Goal: Task Accomplishment & Management: Use online tool/utility

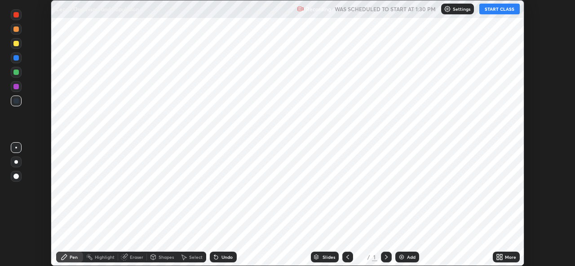
scroll to position [266, 574]
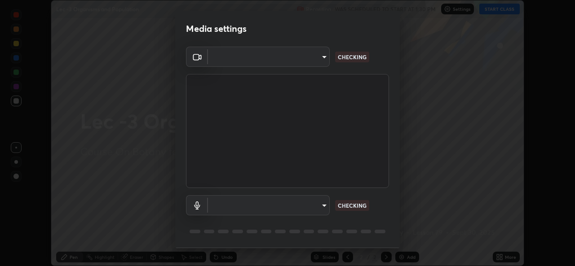
type input "78e73baf3d63bceb4c45423e3c658d9595c8caa1ee6d34b79bc6d5c79dc82097"
click at [324, 209] on body "Erase all Lec -3 Organisms and Population Recording WAS SCHEDULED TO START AT 1…" at bounding box center [287, 133] width 575 height 266
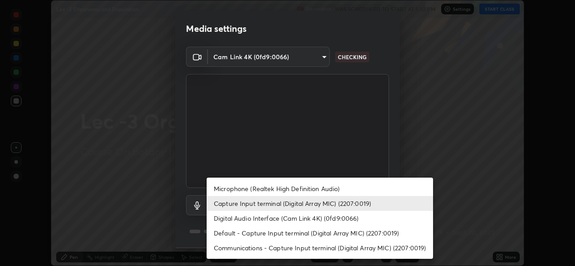
click at [323, 189] on li "Microphone (Realtek High Definition Audio)" at bounding box center [320, 188] width 226 height 15
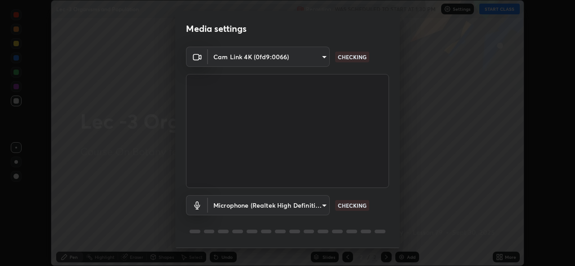
click at [317, 208] on body "Erase all Lec -3 Organisms and Population Recording WAS SCHEDULED TO START AT 1…" at bounding box center [287, 133] width 575 height 266
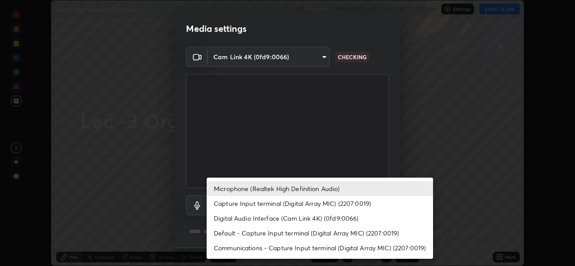
click at [320, 204] on li "Capture Input terminal (Digital Array MIC) (2207:0019)" at bounding box center [320, 203] width 226 height 15
type input "d5a85cb113337101ba5e8fc8670338b7630df7755b7277ef222309c4f1e8f3f1"
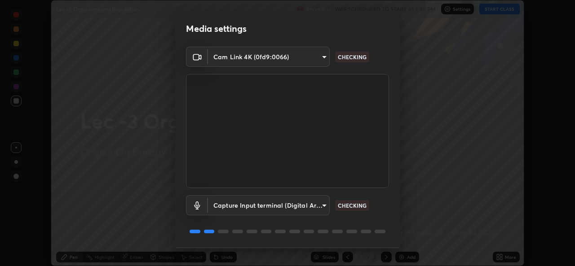
scroll to position [28, 0]
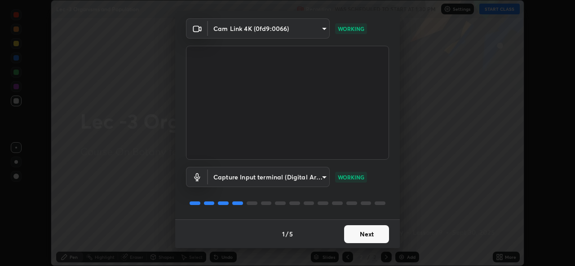
click at [364, 231] on button "Next" at bounding box center [366, 234] width 45 height 18
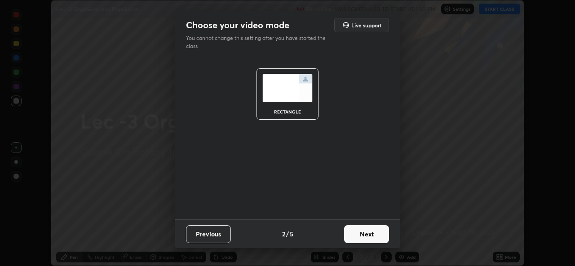
scroll to position [0, 0]
click at [365, 234] on button "Next" at bounding box center [366, 234] width 45 height 18
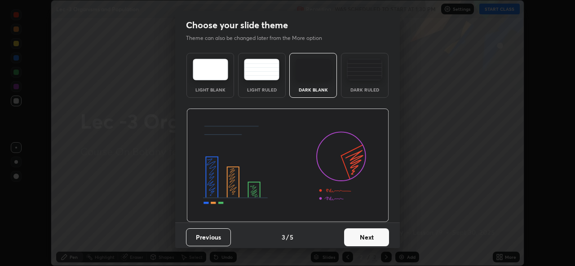
click at [365, 236] on button "Next" at bounding box center [366, 238] width 45 height 18
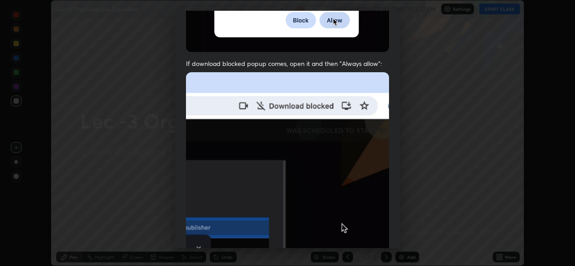
scroll to position [212, 0]
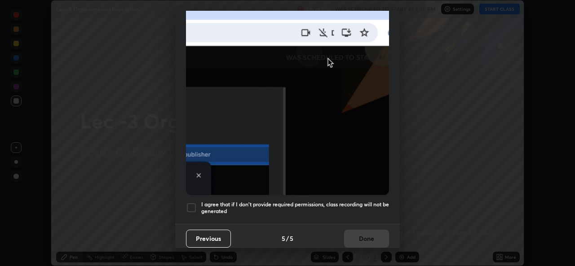
click at [196, 204] on div at bounding box center [191, 208] width 11 height 11
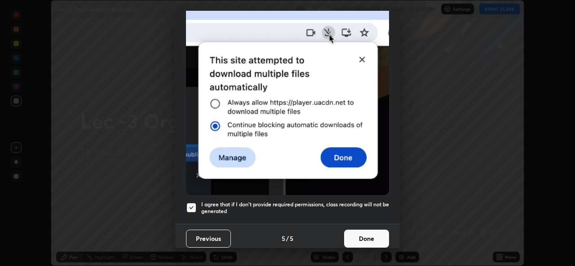
click at [365, 231] on button "Done" at bounding box center [366, 239] width 45 height 18
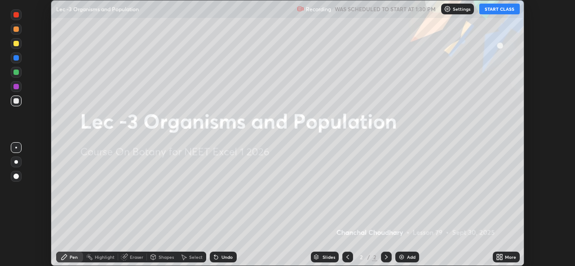
click at [506, 11] on button "START CLASS" at bounding box center [499, 9] width 40 height 11
click at [409, 253] on div "Add" at bounding box center [407, 257] width 24 height 11
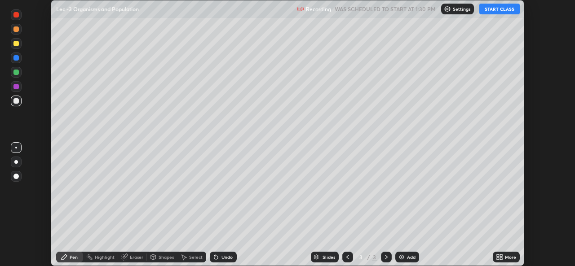
click at [501, 256] on icon at bounding box center [501, 256] width 2 height 2
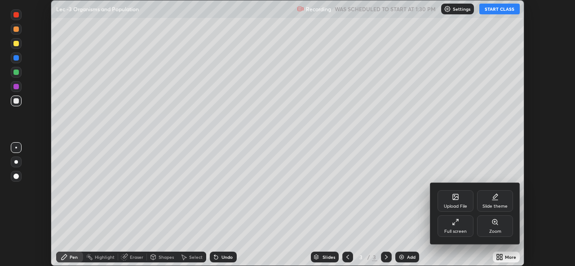
click at [462, 204] on div "Upload File" at bounding box center [455, 206] width 23 height 4
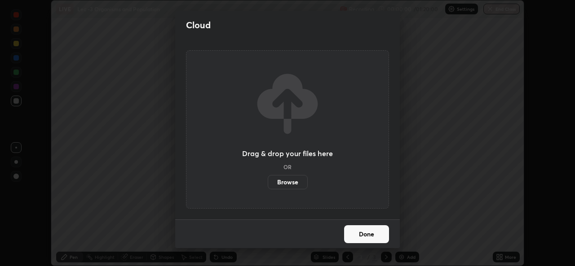
click at [294, 183] on label "Browse" at bounding box center [288, 182] width 40 height 14
click at [268, 183] on input "Browse" at bounding box center [268, 182] width 0 height 14
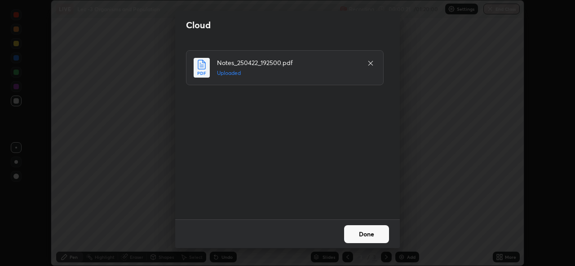
click at [360, 234] on button "Done" at bounding box center [366, 234] width 45 height 18
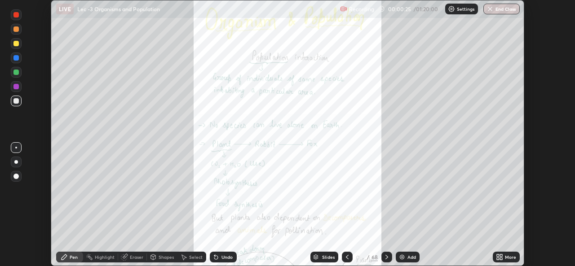
click at [326, 257] on div "Slides" at bounding box center [328, 257] width 13 height 4
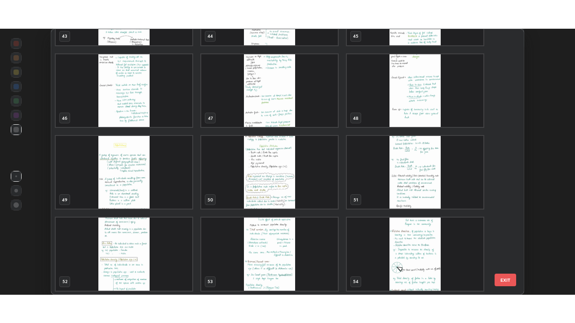
scroll to position [1213, 0]
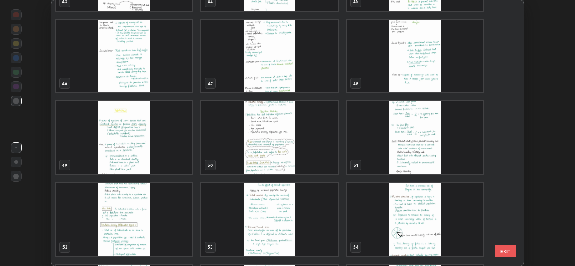
click at [171, 157] on img "grid" at bounding box center [124, 138] width 137 height 73
click at [170, 156] on img "grid" at bounding box center [124, 138] width 137 height 73
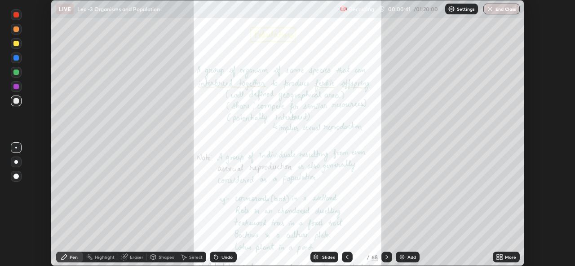
click at [504, 256] on div "More" at bounding box center [506, 257] width 27 height 11
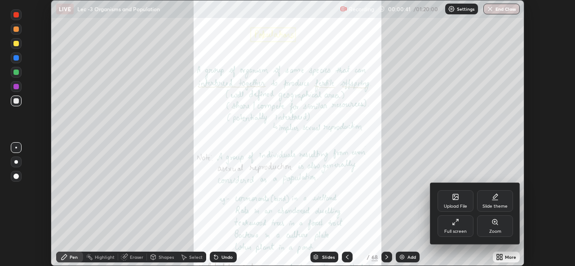
click at [453, 231] on div "Full screen" at bounding box center [455, 232] width 22 height 4
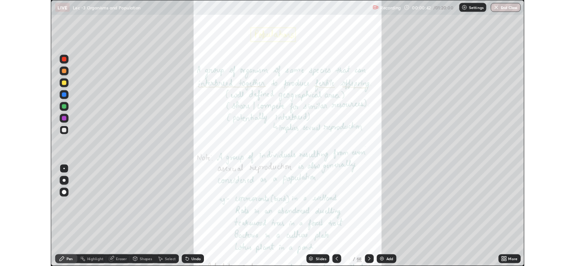
scroll to position [323, 575]
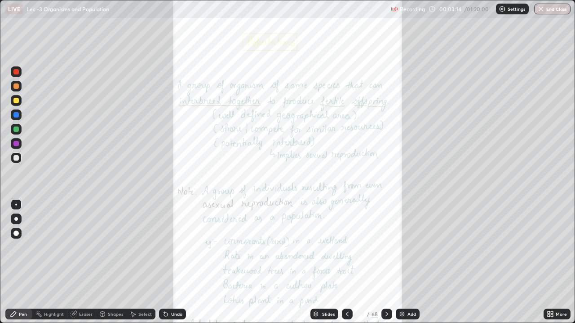
click at [560, 266] on div "More" at bounding box center [561, 314] width 11 height 4
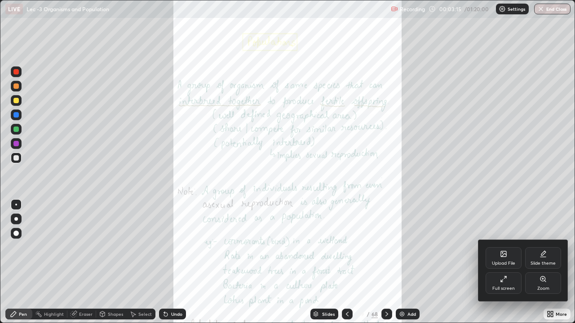
click at [503, 266] on div "Full screen" at bounding box center [504, 284] width 36 height 22
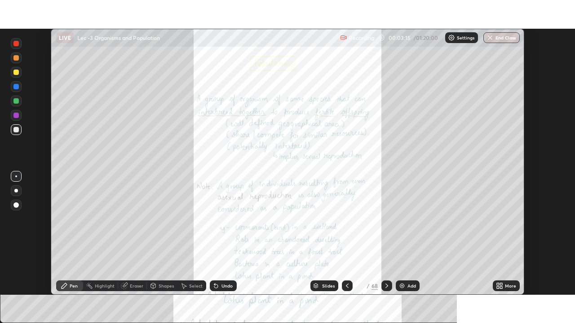
scroll to position [44646, 44338]
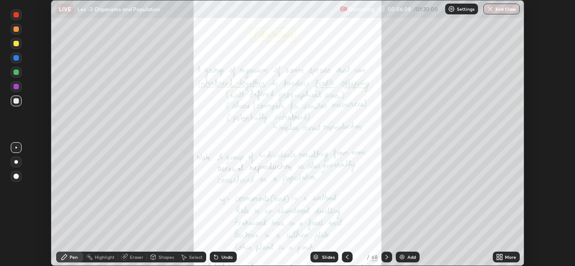
click at [509, 258] on div "More" at bounding box center [510, 257] width 11 height 4
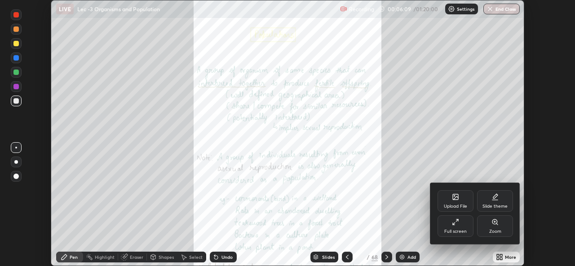
click at [461, 230] on div "Full screen" at bounding box center [455, 232] width 22 height 4
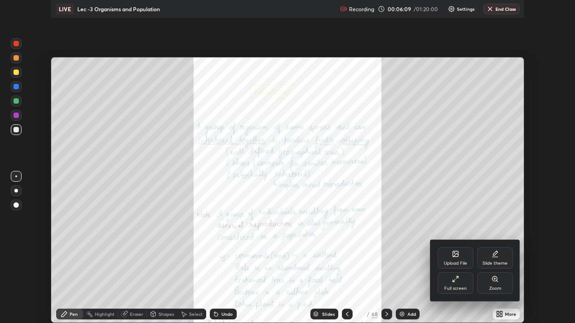
scroll to position [323, 575]
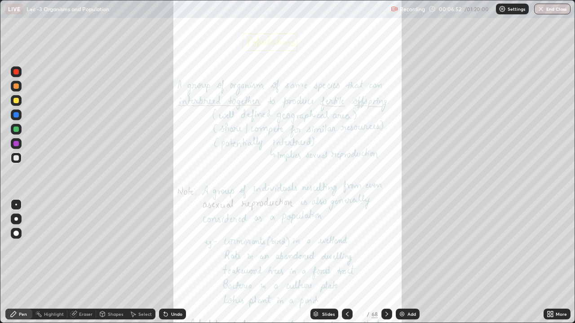
click at [47, 266] on div "Highlight" at bounding box center [49, 314] width 35 height 11
click at [21, 102] on div at bounding box center [16, 100] width 11 height 11
click at [382, 266] on div at bounding box center [386, 314] width 11 height 11
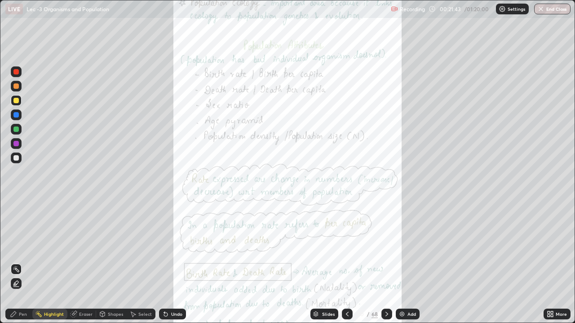
click at [559, 266] on div "More" at bounding box center [561, 314] width 11 height 4
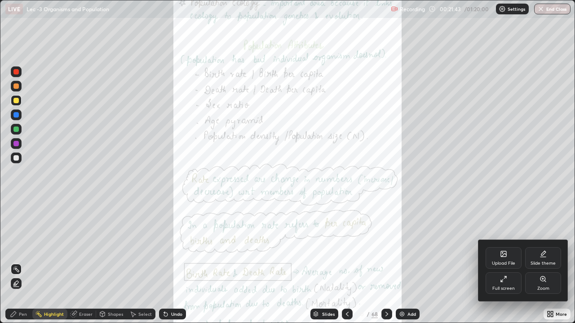
click at [546, 266] on div "Zoom" at bounding box center [543, 289] width 12 height 4
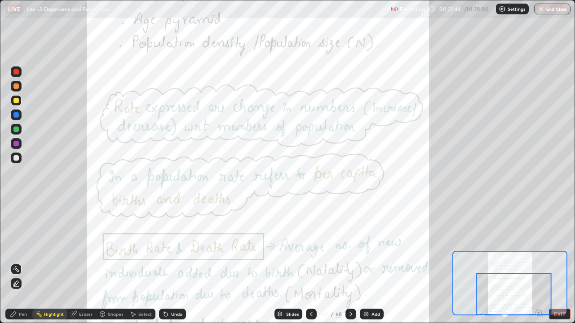
click at [350, 266] on icon at bounding box center [350, 314] width 7 height 7
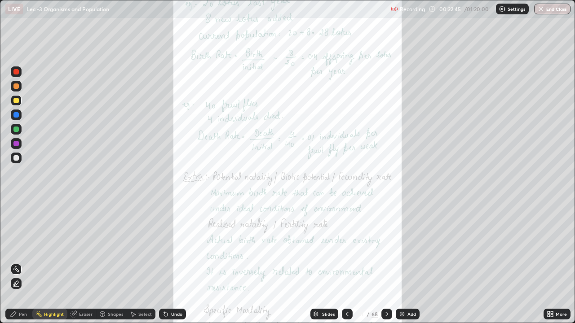
click at [548, 266] on icon at bounding box center [550, 314] width 7 height 7
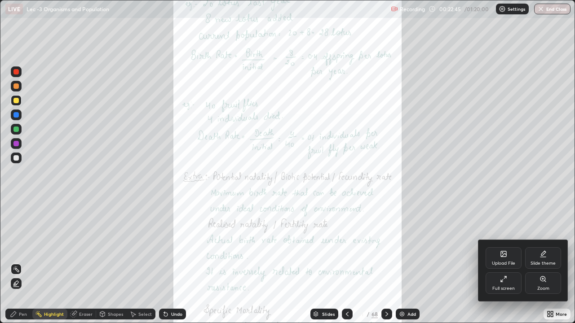
click at [537, 266] on div "Zoom" at bounding box center [543, 284] width 36 height 22
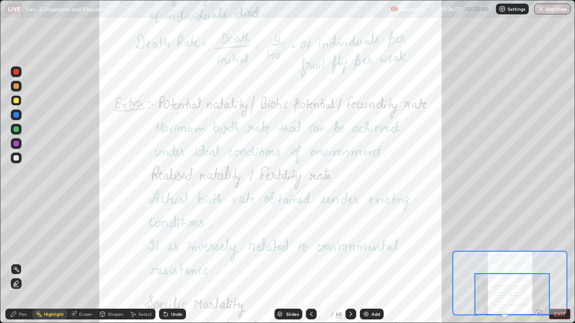
click at [350, 266] on icon at bounding box center [350, 314] width 7 height 7
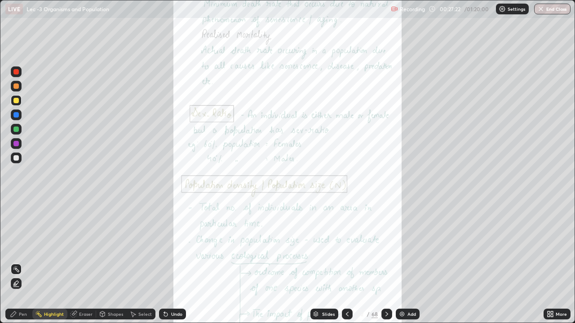
click at [384, 266] on icon at bounding box center [386, 314] width 7 height 7
click at [554, 266] on div "More" at bounding box center [556, 314] width 27 height 11
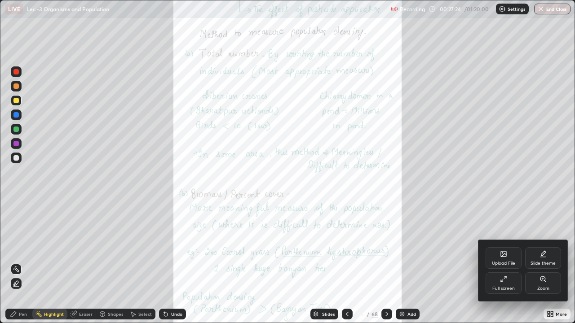
click at [545, 266] on div "Zoom" at bounding box center [543, 284] width 36 height 22
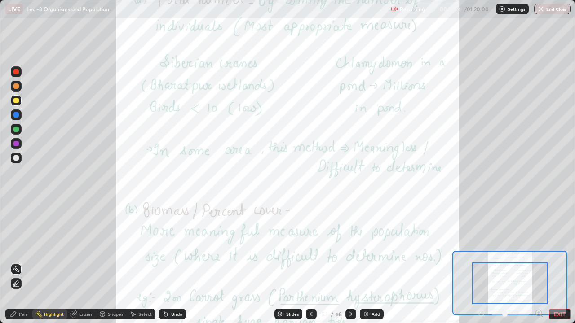
click at [541, 266] on icon at bounding box center [539, 313] width 6 height 6
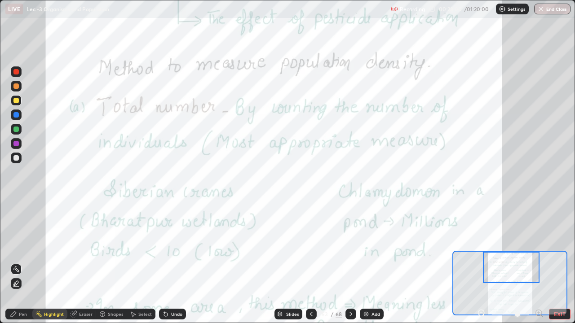
click at [482, 266] on icon at bounding box center [481, 313] width 9 height 9
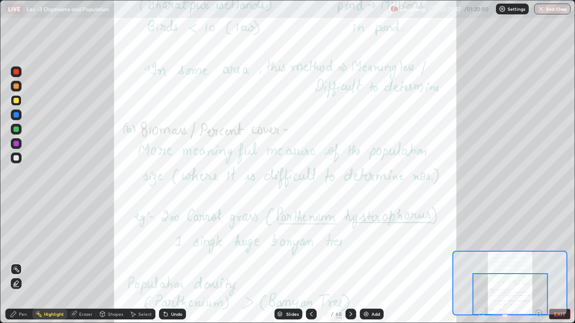
click at [349, 266] on icon at bounding box center [350, 314] width 7 height 7
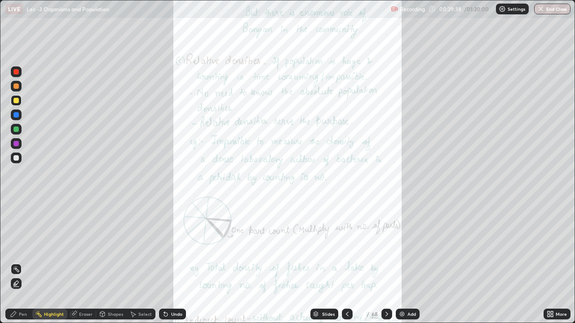
click at [559, 266] on div "More" at bounding box center [556, 314] width 27 height 11
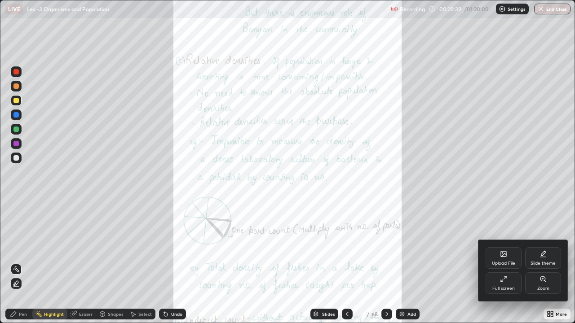
click at [543, 266] on icon at bounding box center [542, 279] width 5 height 5
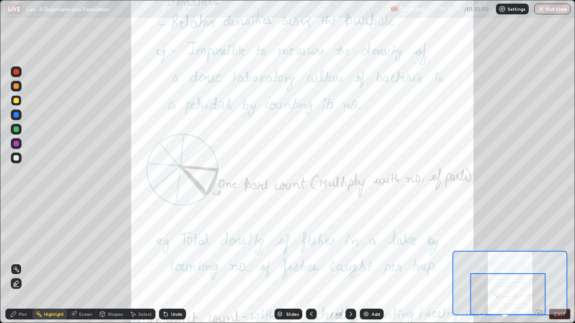
click at [350, 266] on icon at bounding box center [350, 314] width 7 height 7
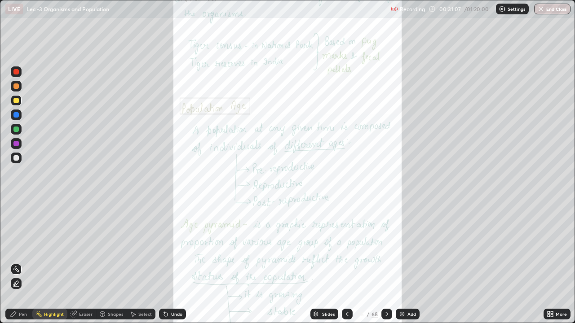
click at [550, 266] on div "More" at bounding box center [556, 314] width 27 height 11
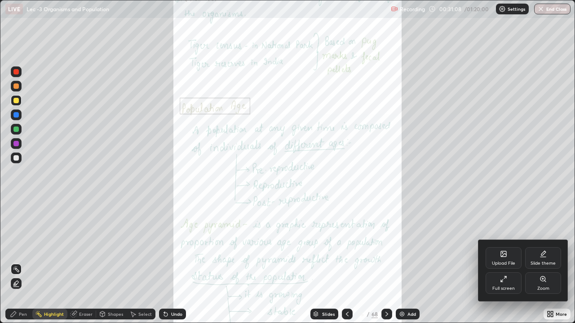
click at [544, 266] on div "Zoom" at bounding box center [543, 284] width 36 height 22
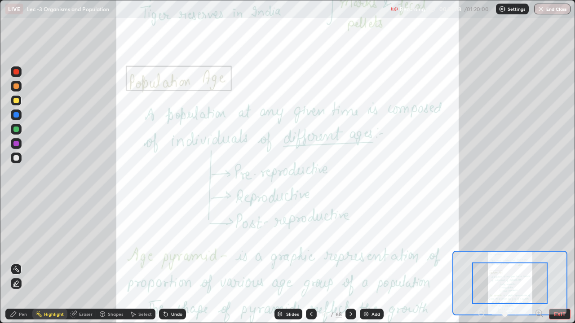
click at [541, 266] on icon at bounding box center [539, 313] width 6 height 6
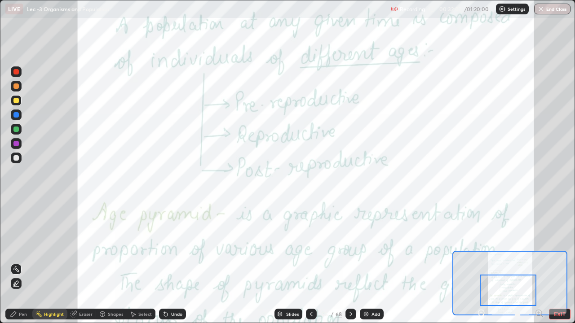
click at [484, 266] on icon at bounding box center [484, 316] width 2 height 2
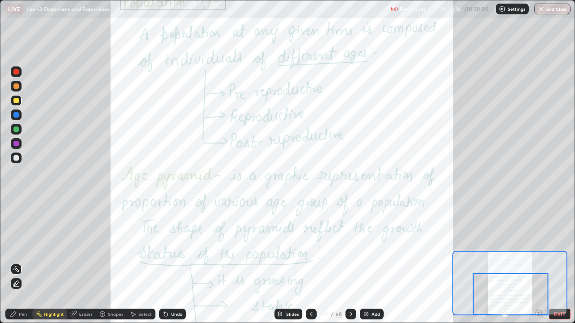
click at [353, 266] on icon at bounding box center [350, 314] width 7 height 7
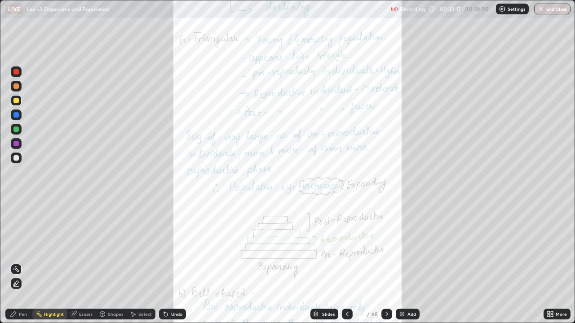
click at [552, 266] on icon at bounding box center [552, 313] width 2 height 2
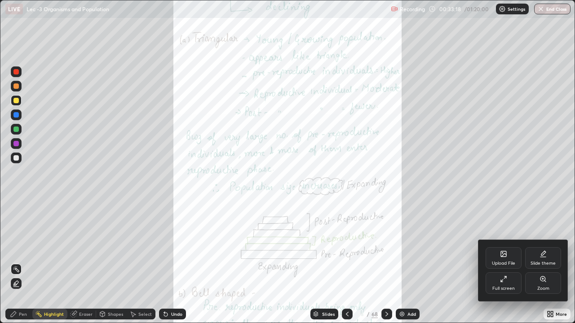
click at [542, 266] on div "Zoom" at bounding box center [543, 289] width 12 height 4
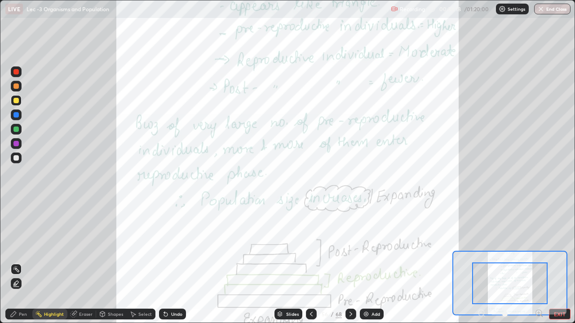
click at [539, 266] on icon at bounding box center [539, 313] width 2 height 0
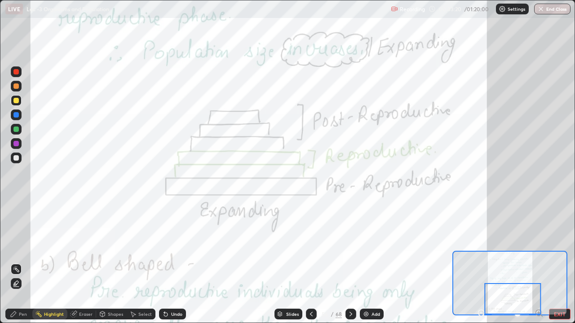
click at [539, 266] on div at bounding box center [513, 298] width 57 height 31
click at [349, 266] on icon at bounding box center [350, 314] width 7 height 7
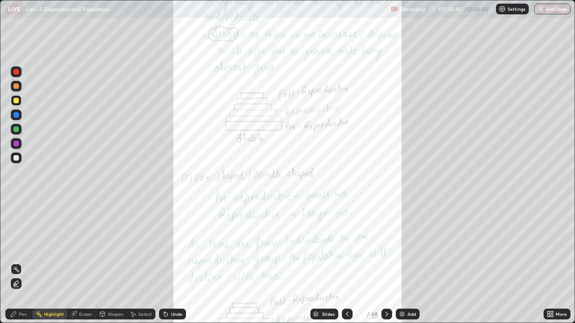
click at [552, 266] on icon at bounding box center [552, 313] width 2 height 2
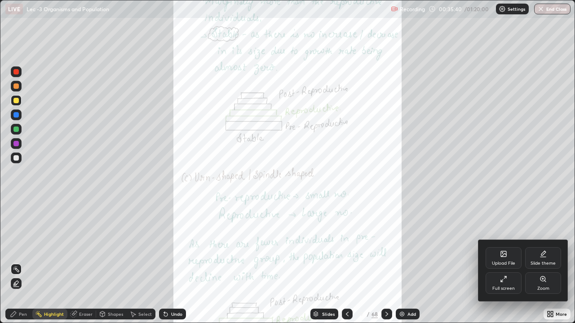
click at [547, 266] on div "Zoom" at bounding box center [543, 289] width 12 height 4
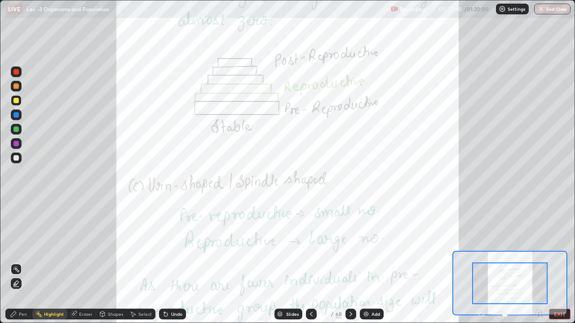
click at [541, 266] on icon at bounding box center [542, 316] width 2 height 2
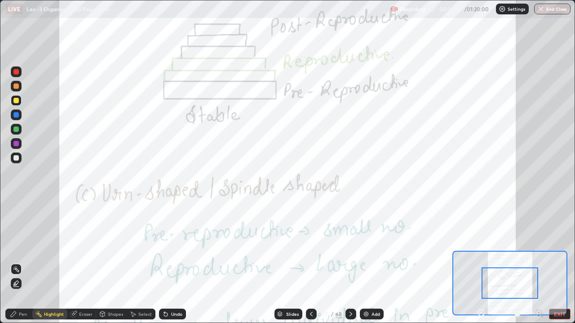
click at [539, 266] on icon at bounding box center [539, 313] width 2 height 0
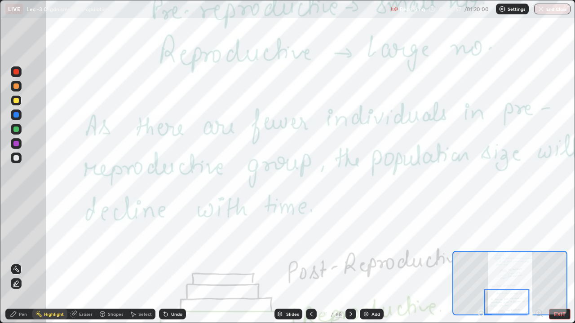
click at [351, 266] on icon at bounding box center [350, 314] width 7 height 7
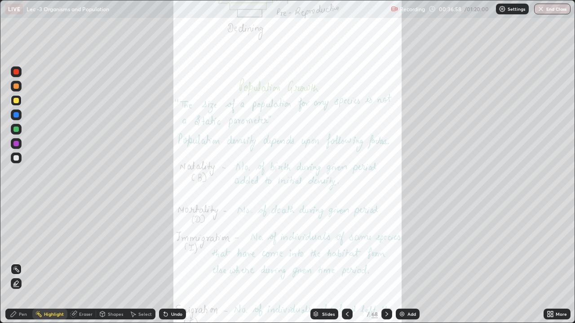
click at [348, 266] on div at bounding box center [347, 314] width 11 height 11
click at [25, 266] on div "Pen" at bounding box center [23, 314] width 8 height 4
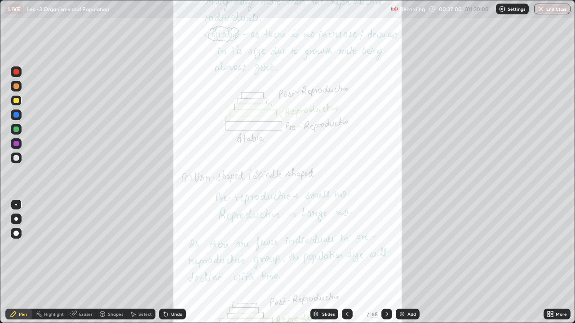
click at [17, 156] on div at bounding box center [15, 157] width 5 height 5
click at [173, 266] on div "Undo" at bounding box center [176, 314] width 11 height 4
click at [176, 266] on div "Undo" at bounding box center [176, 314] width 11 height 4
click at [49, 266] on div "Highlight" at bounding box center [54, 314] width 20 height 4
click at [345, 266] on icon at bounding box center [347, 314] width 7 height 7
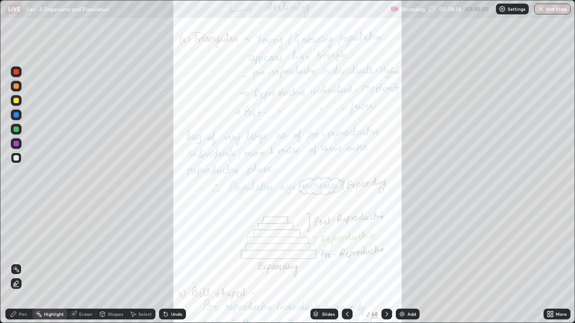
click at [347, 266] on icon at bounding box center [347, 314] width 7 height 7
click at [386, 266] on icon at bounding box center [386, 314] width 7 height 7
click at [20, 97] on div at bounding box center [16, 100] width 11 height 11
click at [384, 266] on icon at bounding box center [386, 314] width 7 height 7
click at [553, 266] on icon at bounding box center [552, 313] width 2 height 2
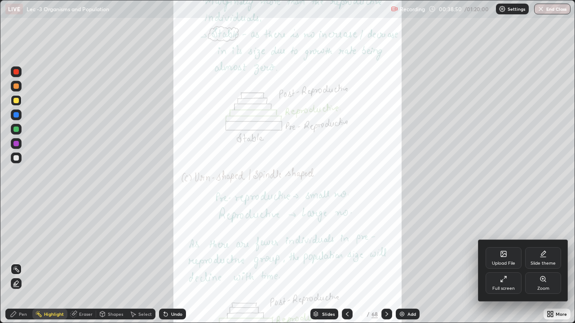
click at [543, 266] on div "Zoom" at bounding box center [543, 289] width 12 height 4
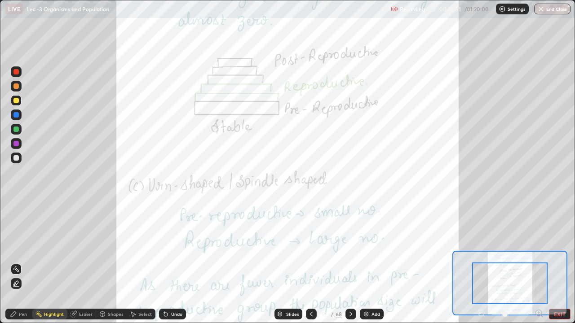
click at [539, 266] on icon at bounding box center [539, 313] width 2 height 0
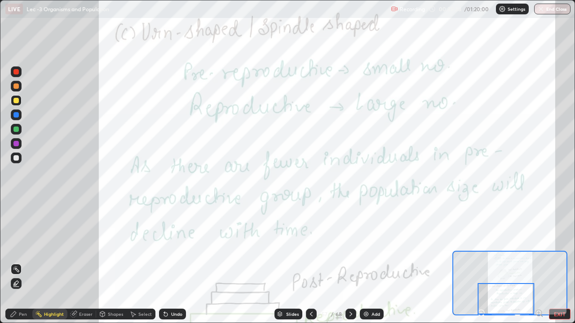
click at [350, 266] on icon at bounding box center [350, 314] width 7 height 7
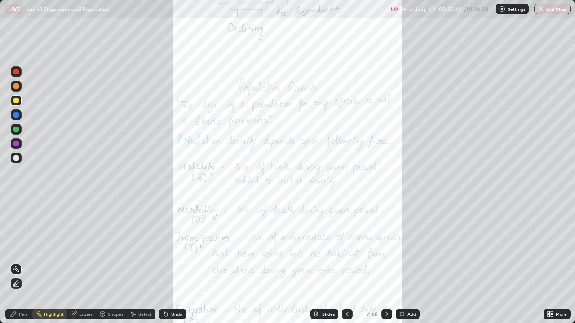
click at [556, 266] on div "More" at bounding box center [561, 314] width 11 height 4
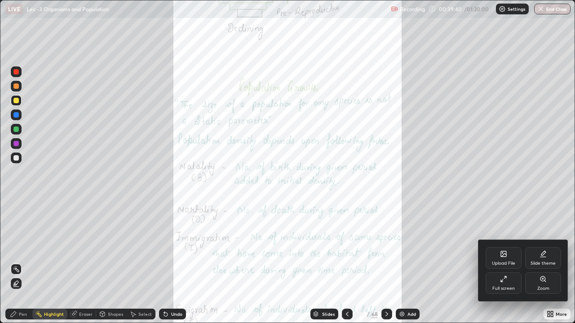
click at [545, 266] on div "Zoom" at bounding box center [543, 289] width 12 height 4
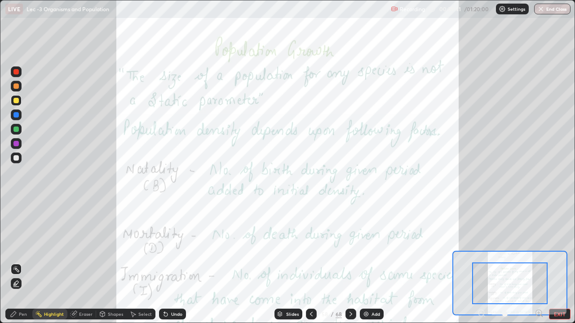
click at [542, 266] on icon at bounding box center [538, 313] width 9 height 9
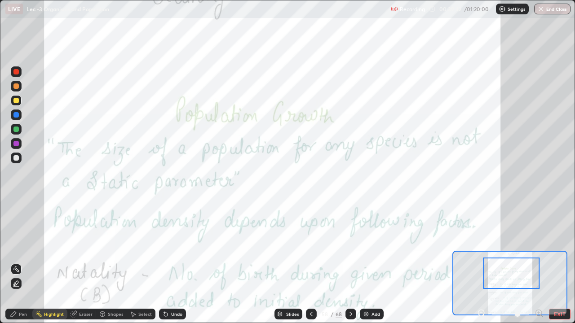
click at [481, 266] on icon at bounding box center [481, 313] width 2 height 0
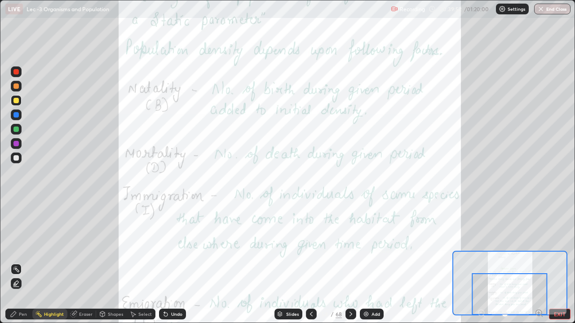
click at [481, 266] on div at bounding box center [509, 295] width 75 height 42
click at [523, 266] on div at bounding box center [509, 295] width 75 height 42
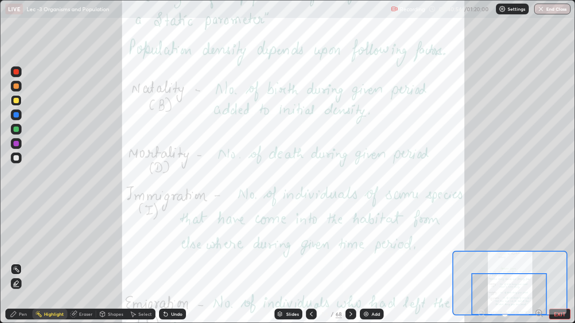
click at [350, 266] on icon at bounding box center [350, 314] width 7 height 7
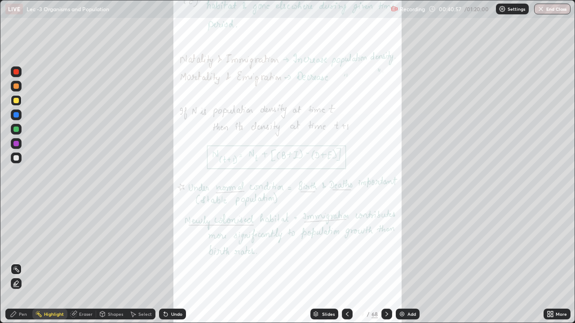
click at [548, 266] on icon at bounding box center [548, 313] width 2 height 2
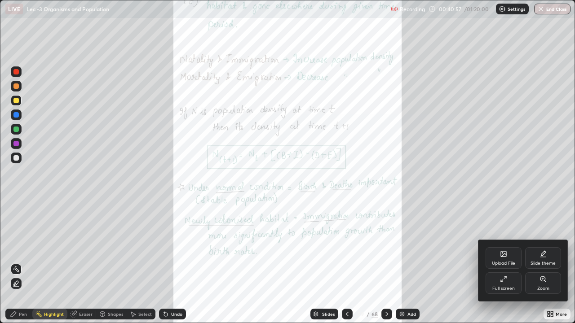
click at [538, 266] on div "Zoom" at bounding box center [543, 289] width 12 height 4
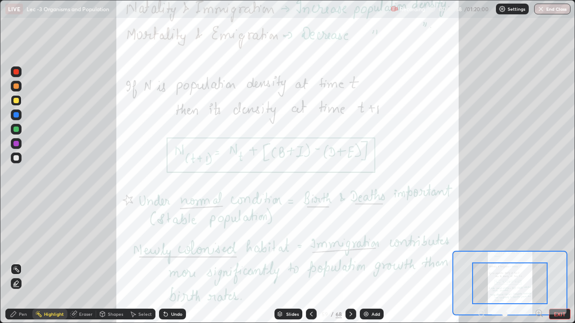
click at [539, 266] on icon at bounding box center [539, 313] width 2 height 0
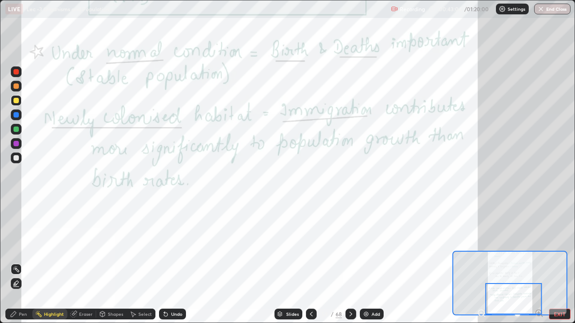
click at [350, 266] on icon at bounding box center [350, 314] width 7 height 7
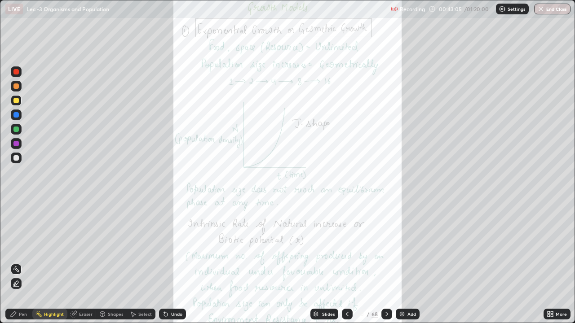
click at [557, 266] on div "More" at bounding box center [556, 314] width 27 height 11
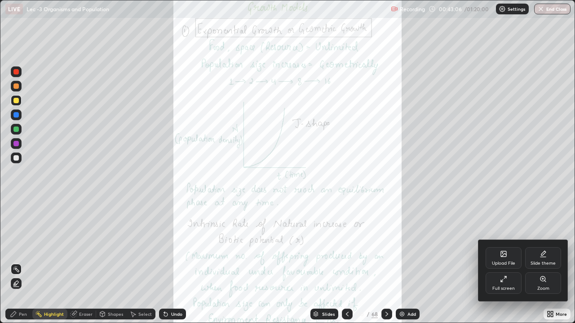
click at [547, 266] on div "Zoom" at bounding box center [543, 289] width 12 height 4
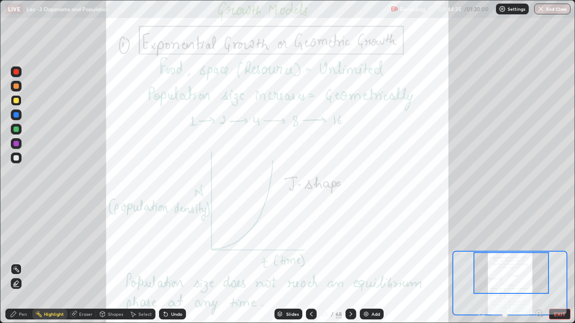
click at [539, 266] on icon at bounding box center [539, 313] width 2 height 0
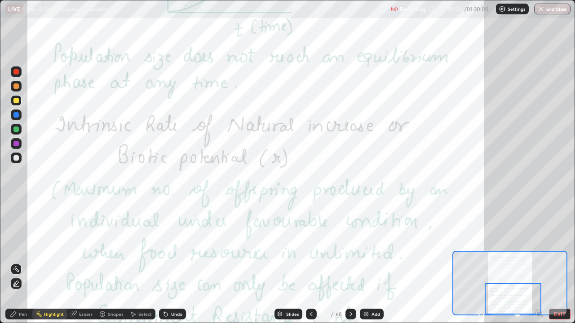
click at [351, 266] on icon at bounding box center [350, 314] width 7 height 7
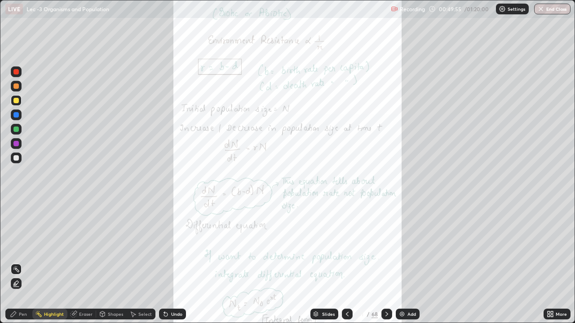
click at [552, 266] on icon at bounding box center [552, 313] width 2 height 2
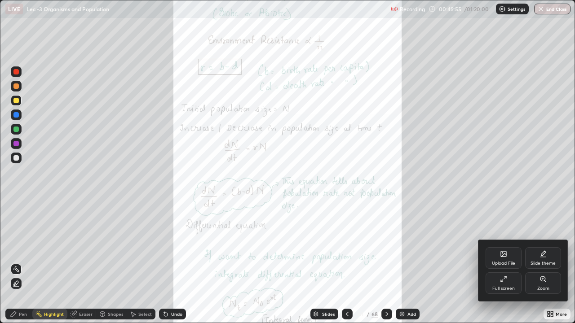
click at [540, 266] on icon at bounding box center [542, 279] width 5 height 5
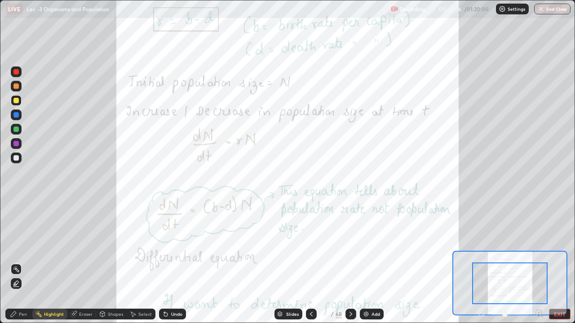
click at [541, 266] on icon at bounding box center [542, 316] width 2 height 2
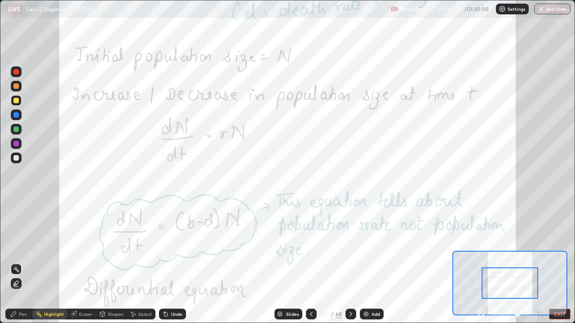
click at [539, 266] on icon at bounding box center [539, 313] width 2 height 0
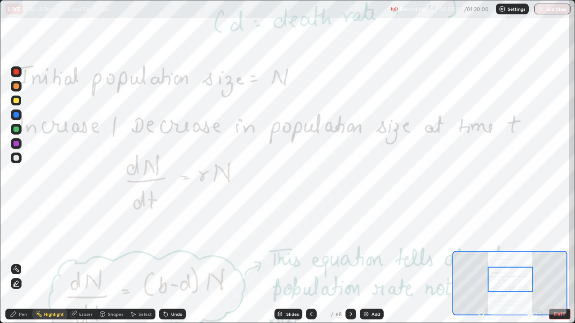
click at [481, 266] on icon at bounding box center [481, 313] width 2 height 0
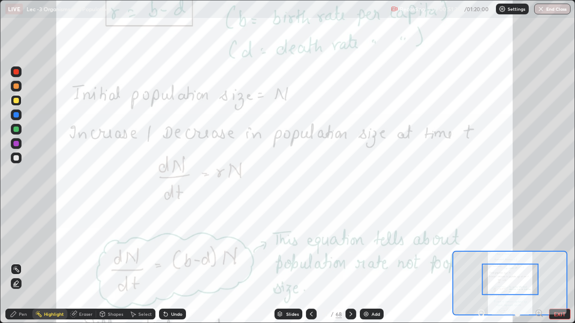
click at [481, 266] on icon at bounding box center [481, 313] width 2 height 0
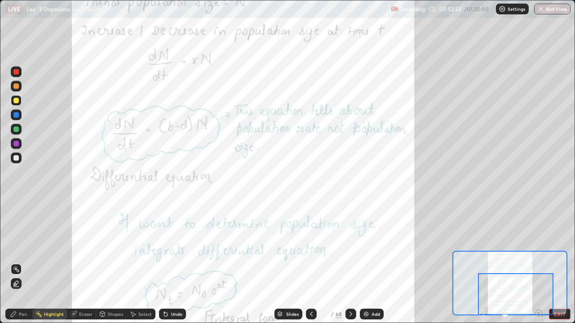
click at [353, 266] on div at bounding box center [350, 314] width 11 height 11
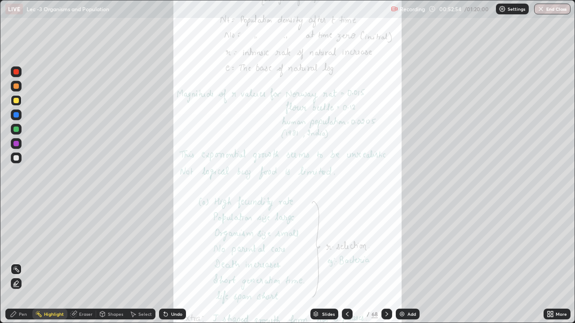
click at [556, 266] on div "More" at bounding box center [556, 314] width 27 height 11
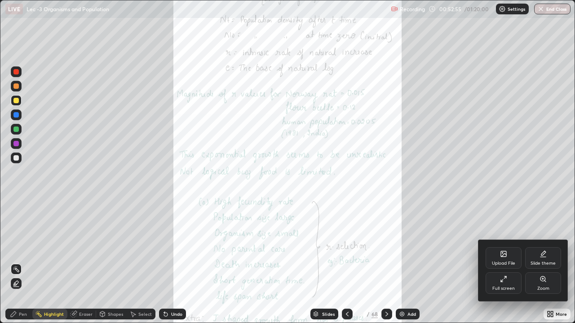
click at [546, 266] on div "Zoom" at bounding box center [543, 284] width 36 height 22
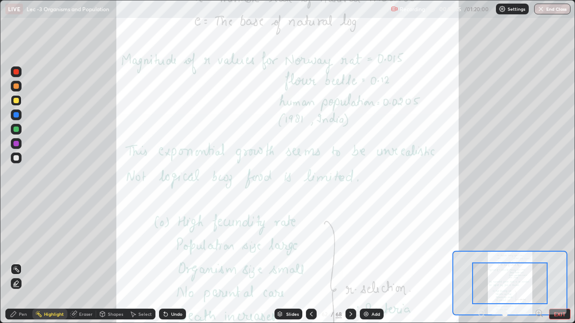
click at [539, 266] on icon at bounding box center [539, 313] width 2 height 0
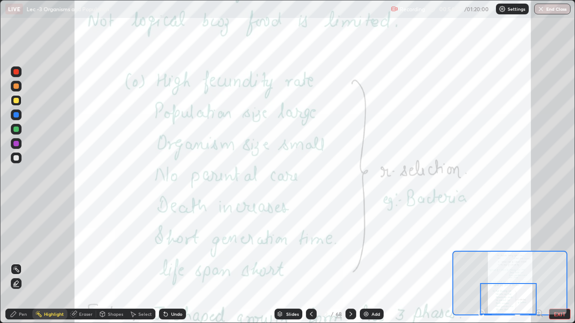
click at [350, 266] on icon at bounding box center [350, 314] width 7 height 7
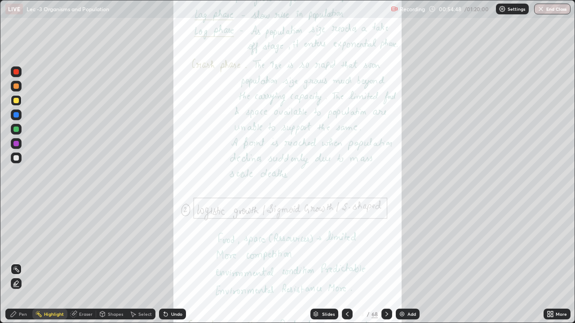
click at [556, 266] on div "More" at bounding box center [556, 314] width 27 height 11
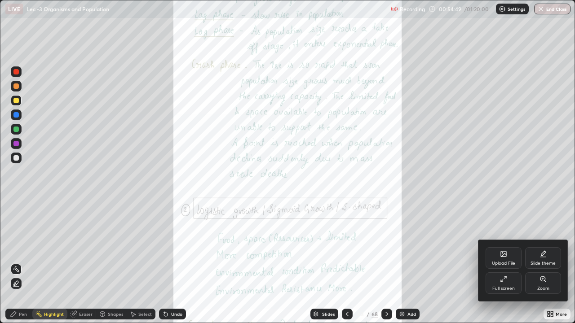
click at [546, 266] on icon at bounding box center [542, 279] width 7 height 7
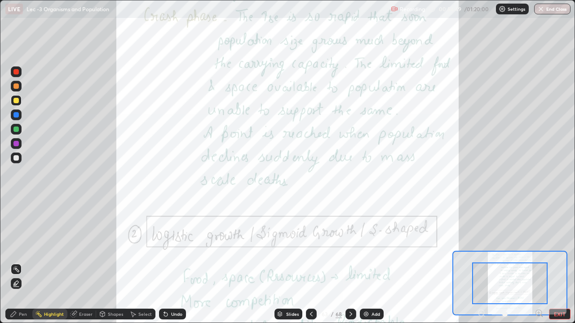
click at [539, 266] on icon at bounding box center [539, 313] width 2 height 0
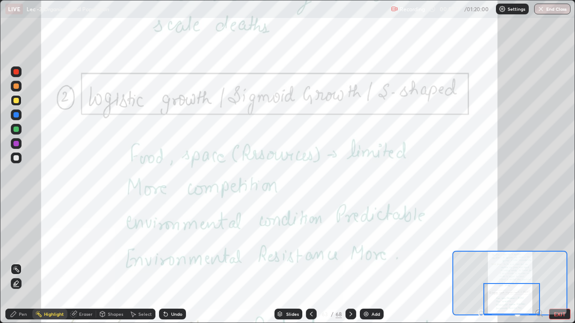
click at [532, 266] on div at bounding box center [511, 298] width 57 height 31
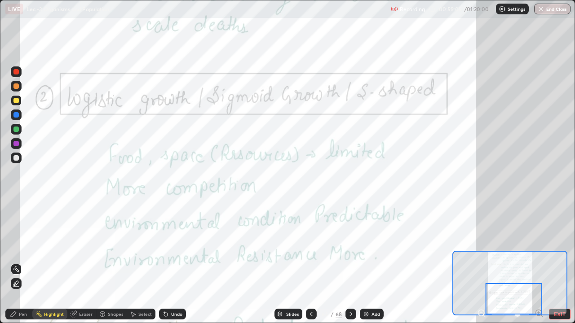
click at [350, 266] on icon at bounding box center [350, 314] width 7 height 7
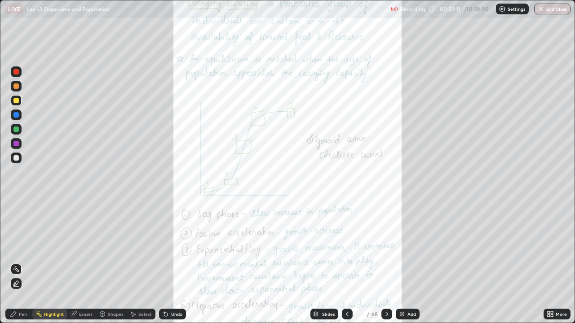
click at [559, 266] on div "More" at bounding box center [556, 314] width 27 height 11
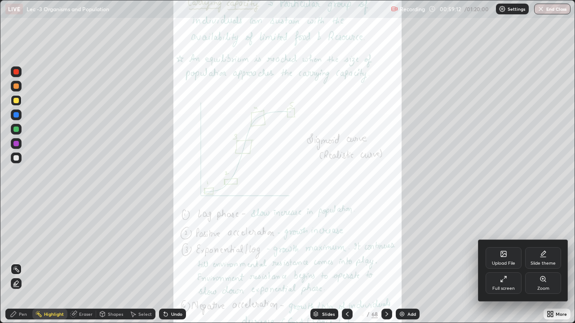
click at [549, 266] on div "Zoom" at bounding box center [543, 284] width 36 height 22
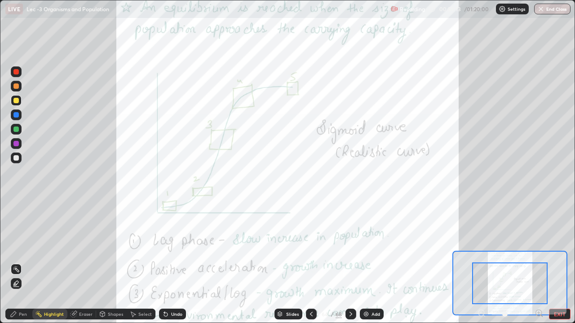
click at [541, 266] on icon at bounding box center [542, 316] width 2 height 2
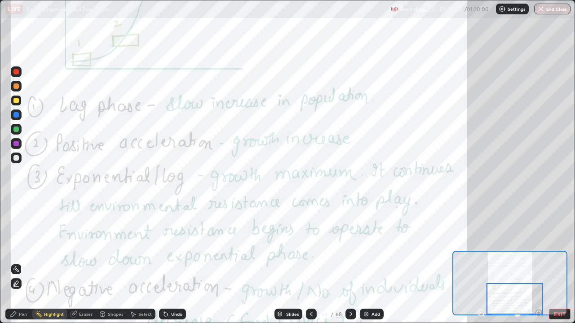
click at [350, 266] on icon at bounding box center [350, 314] width 7 height 7
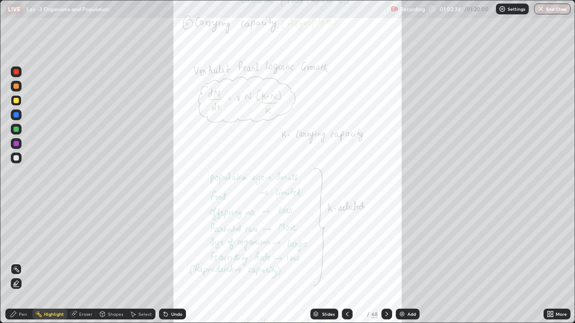
click at [552, 266] on icon at bounding box center [552, 313] width 2 height 2
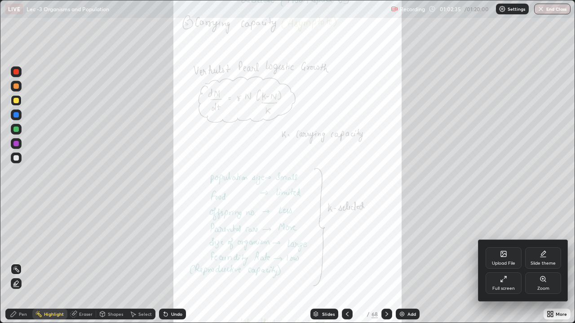
click at [548, 266] on div "Zoom" at bounding box center [543, 289] width 12 height 4
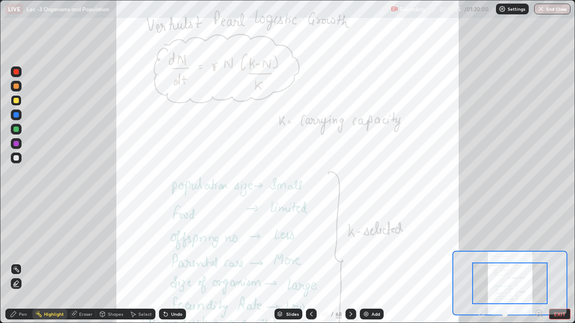
click at [541, 266] on icon at bounding box center [542, 316] width 2 height 2
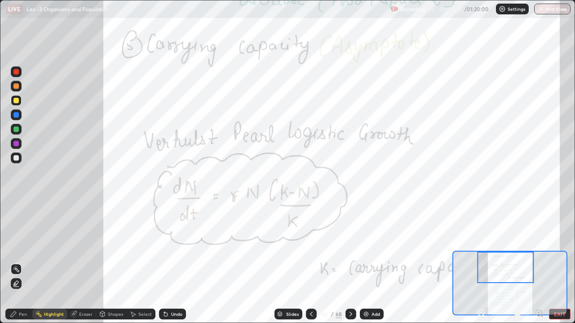
click at [310, 266] on icon at bounding box center [311, 314] width 3 height 4
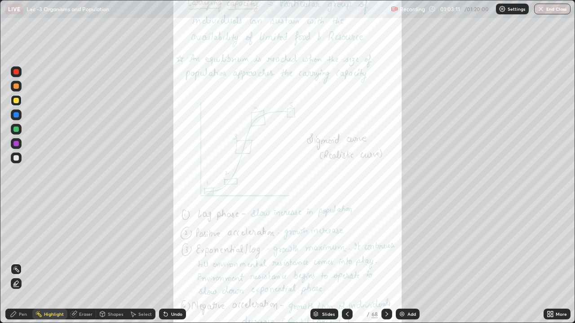
click at [346, 266] on icon at bounding box center [347, 314] width 7 height 7
click at [386, 266] on icon at bounding box center [386, 314] width 7 height 7
click at [350, 266] on div at bounding box center [347, 314] width 11 height 11
click at [346, 266] on icon at bounding box center [347, 314] width 7 height 7
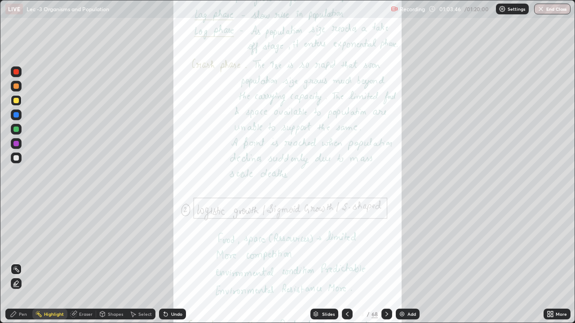
click at [351, 266] on div at bounding box center [347, 314] width 11 height 11
click at [383, 266] on icon at bounding box center [386, 314] width 7 height 7
click at [386, 266] on icon at bounding box center [386, 314] width 7 height 7
click at [387, 266] on icon at bounding box center [386, 314] width 7 height 7
click at [561, 266] on div "More" at bounding box center [561, 314] width 11 height 4
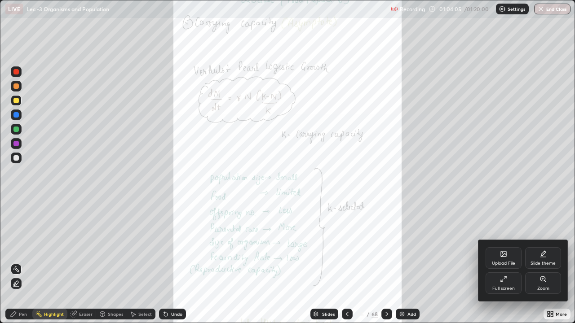
click at [547, 266] on div "Zoom" at bounding box center [543, 289] width 12 height 4
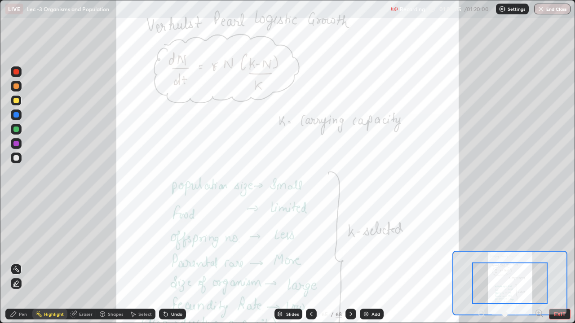
click at [539, 266] on icon at bounding box center [539, 313] width 2 height 0
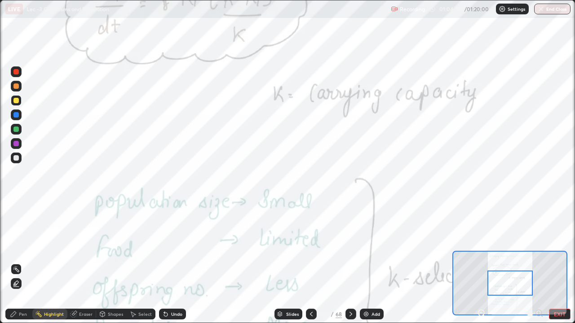
click at [525, 266] on div at bounding box center [509, 283] width 45 height 25
click at [484, 266] on icon at bounding box center [484, 316] width 2 height 2
click at [481, 266] on icon at bounding box center [481, 313] width 9 height 9
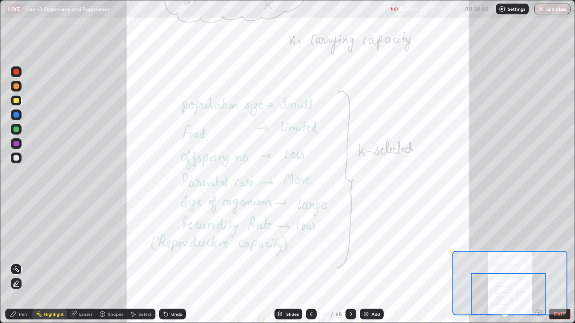
click at [311, 266] on icon at bounding box center [311, 314] width 7 height 7
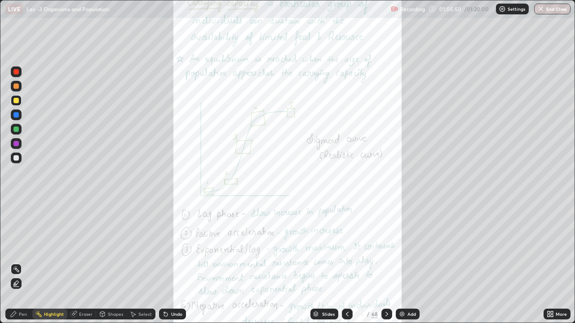
click at [346, 266] on icon at bounding box center [347, 314] width 7 height 7
click at [347, 266] on icon at bounding box center [347, 314] width 7 height 7
click at [552, 266] on icon at bounding box center [552, 313] width 2 height 2
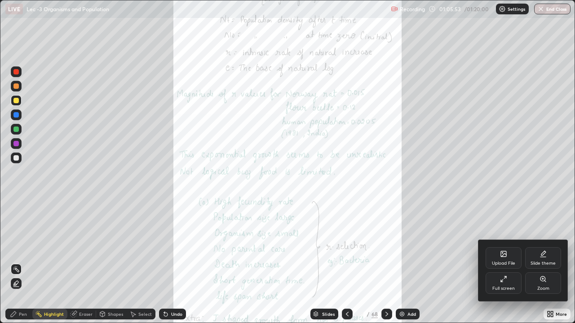
click at [544, 266] on div "Zoom" at bounding box center [543, 289] width 12 height 4
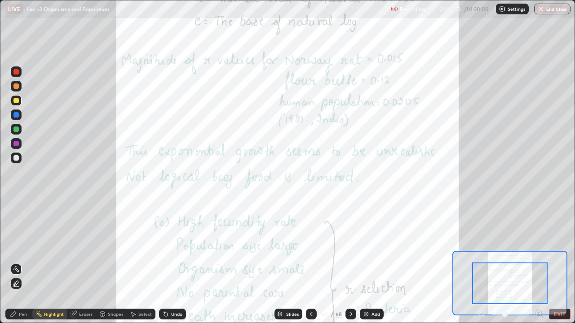
click at [539, 266] on icon at bounding box center [539, 313] width 2 height 0
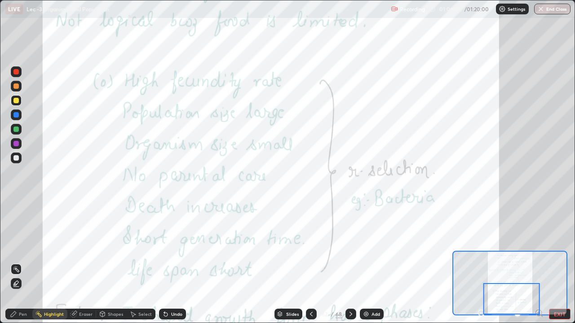
click at [349, 266] on icon at bounding box center [350, 314] width 3 height 4
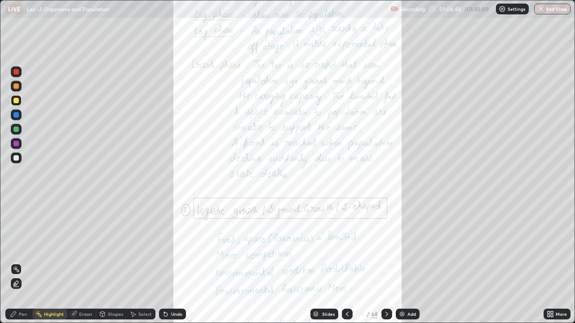
click at [346, 266] on icon at bounding box center [347, 314] width 7 height 7
click at [386, 266] on icon at bounding box center [386, 314] width 7 height 7
click at [385, 266] on icon at bounding box center [386, 314] width 7 height 7
click at [386, 266] on icon at bounding box center [386, 314] width 7 height 7
click at [384, 266] on icon at bounding box center [386, 314] width 7 height 7
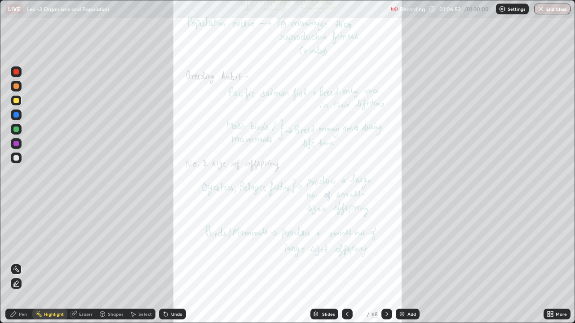
click at [561, 266] on div "More" at bounding box center [561, 314] width 11 height 4
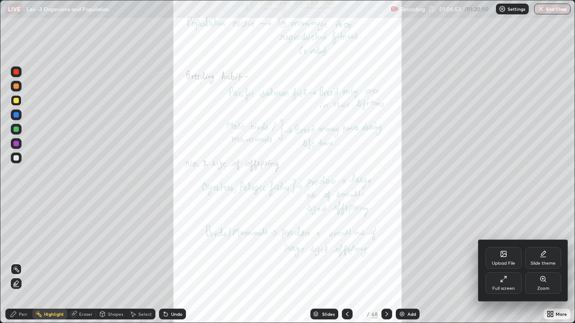
click at [547, 266] on div "Zoom" at bounding box center [543, 289] width 12 height 4
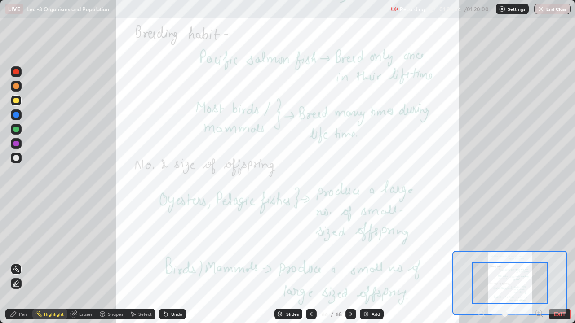
click at [539, 266] on icon at bounding box center [539, 313] width 2 height 0
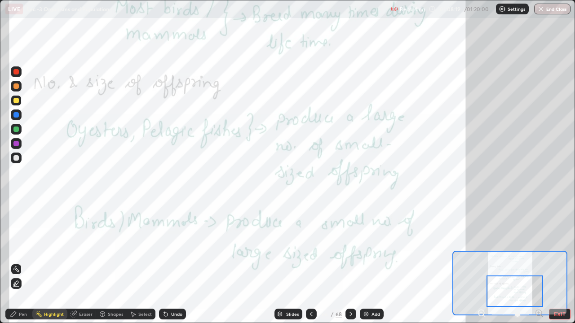
click at [294, 266] on div "Slides" at bounding box center [292, 314] width 13 height 4
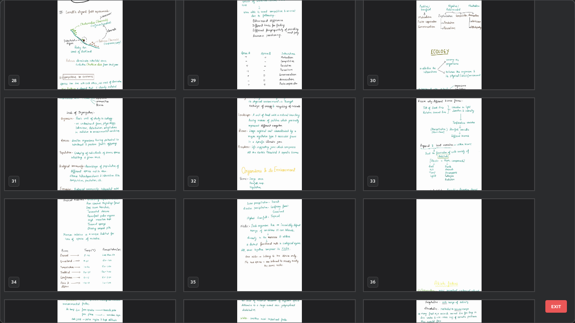
scroll to position [913, 0]
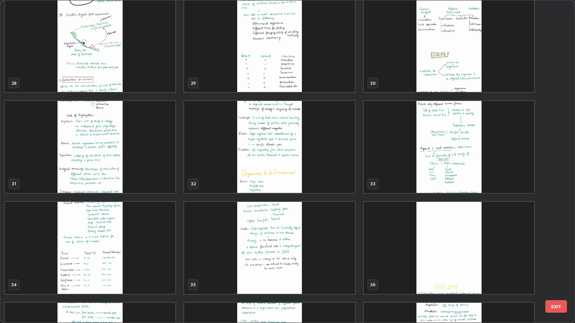
click at [433, 84] on img "grid" at bounding box center [449, 46] width 170 height 92
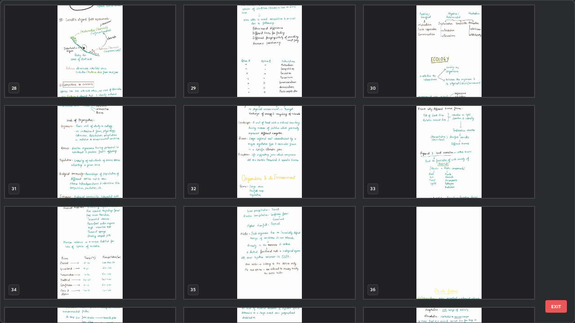
click at [439, 82] on div "25 26 27 28 29 30 31 32 33 34 35 36 37 38 39" at bounding box center [279, 161] width 558 height 322
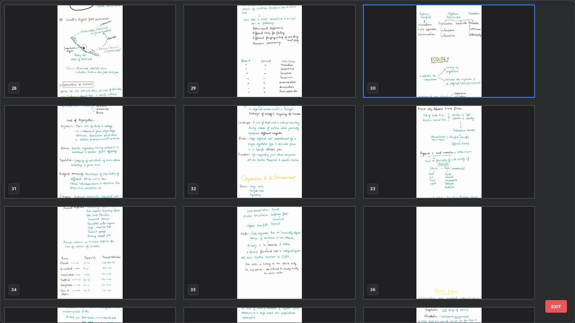
click at [455, 86] on img "grid" at bounding box center [449, 51] width 170 height 92
click at [458, 85] on img "grid" at bounding box center [449, 51] width 170 height 92
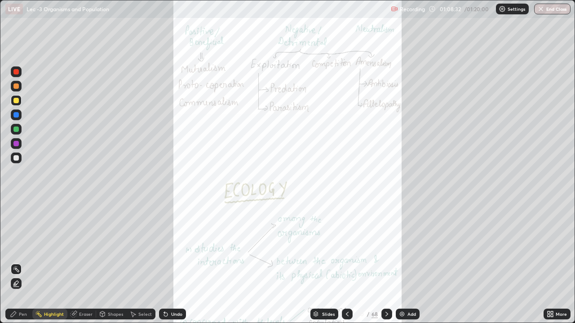
click at [389, 266] on div at bounding box center [386, 314] width 11 height 11
click at [386, 266] on icon at bounding box center [386, 314] width 7 height 7
click at [385, 266] on icon at bounding box center [386, 314] width 7 height 7
click at [387, 266] on icon at bounding box center [386, 314] width 7 height 7
click at [386, 266] on icon at bounding box center [386, 314] width 7 height 7
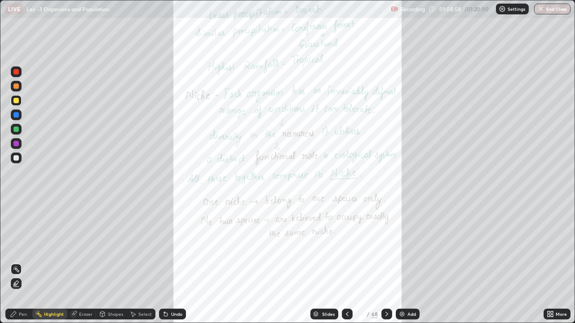
click at [384, 266] on icon at bounding box center [386, 314] width 7 height 7
click at [386, 266] on icon at bounding box center [386, 314] width 7 height 7
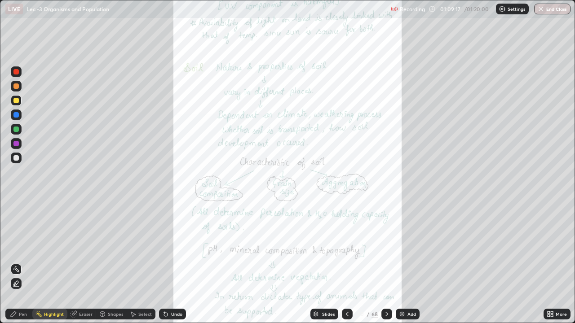
click at [386, 266] on icon at bounding box center [386, 314] width 7 height 7
click at [387, 266] on icon at bounding box center [386, 314] width 7 height 7
click at [385, 266] on icon at bounding box center [386, 314] width 3 height 4
click at [386, 266] on icon at bounding box center [386, 314] width 7 height 7
click at [387, 266] on icon at bounding box center [386, 314] width 7 height 7
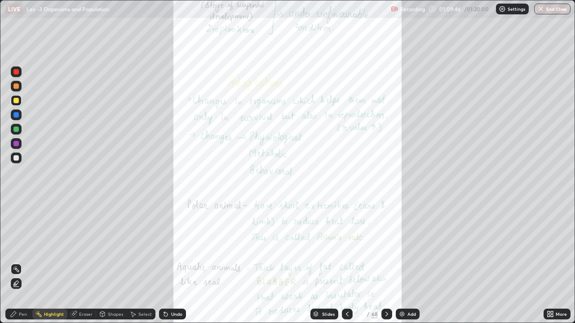
click at [385, 266] on icon at bounding box center [386, 314] width 3 height 4
click at [386, 266] on icon at bounding box center [386, 314] width 7 height 7
click at [552, 266] on icon at bounding box center [552, 313] width 2 height 2
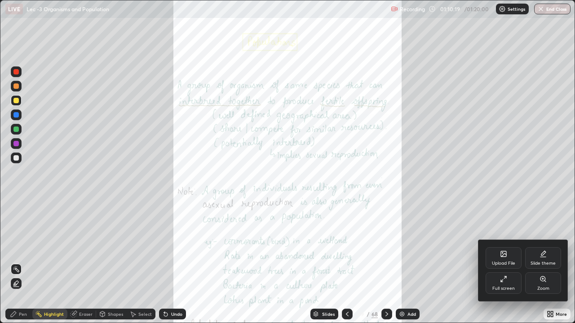
click at [387, 266] on div at bounding box center [287, 161] width 575 height 323
click at [384, 266] on div "Upload File Slide theme Full screen Zoom" at bounding box center [287, 161] width 575 height 323
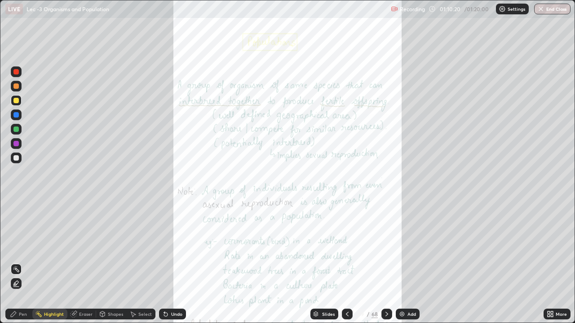
click at [385, 266] on icon at bounding box center [386, 314] width 7 height 7
click at [386, 266] on icon at bounding box center [386, 314] width 7 height 7
click at [385, 266] on icon at bounding box center [386, 314] width 7 height 7
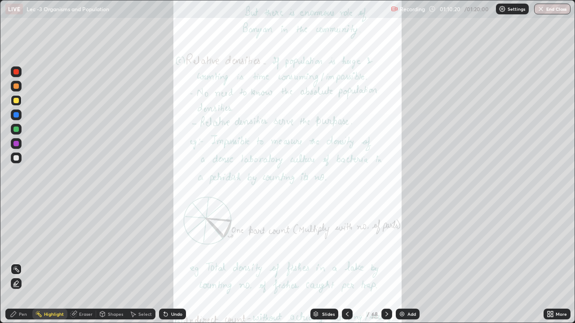
click at [385, 266] on icon at bounding box center [386, 314] width 7 height 7
click at [386, 266] on icon at bounding box center [386, 314] width 7 height 7
click at [334, 266] on div "Slides" at bounding box center [324, 314] width 28 height 11
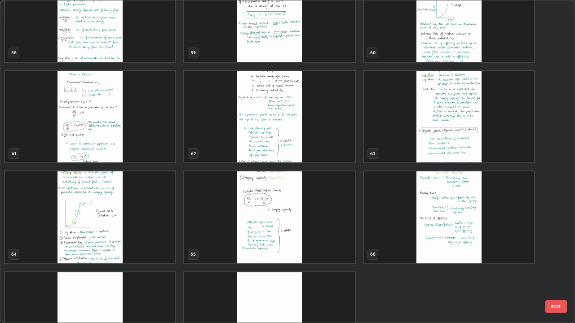
scroll to position [1998, 0]
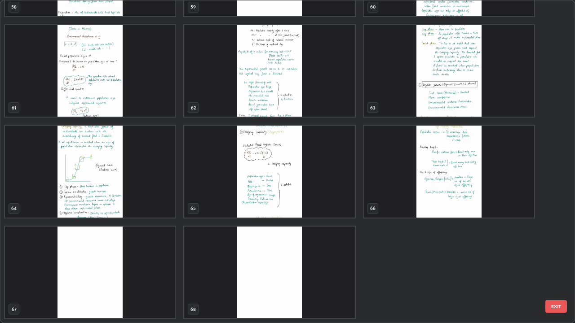
click at [341, 266] on img "grid" at bounding box center [269, 273] width 170 height 92
click at [340, 266] on img "grid" at bounding box center [269, 273] width 170 height 92
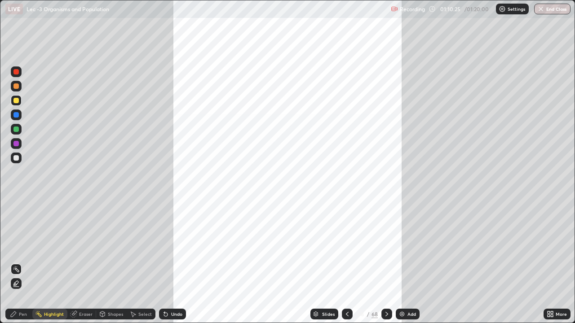
click at [406, 266] on div "Add" at bounding box center [408, 314] width 24 height 11
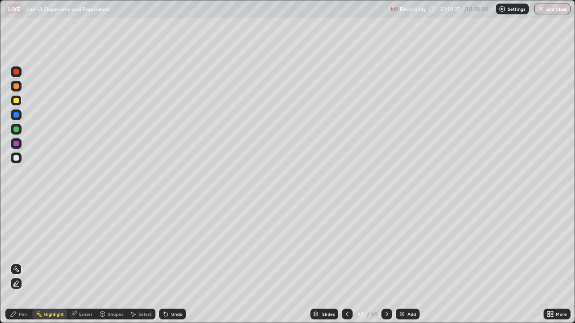
click at [23, 266] on div "Pen" at bounding box center [23, 314] width 8 height 4
click at [17, 102] on div at bounding box center [15, 100] width 5 height 5
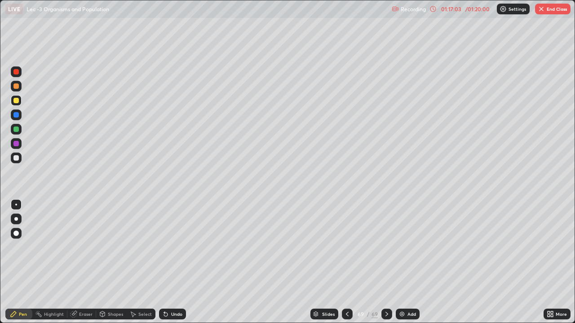
click at [548, 9] on button "End Class" at bounding box center [552, 9] width 35 height 11
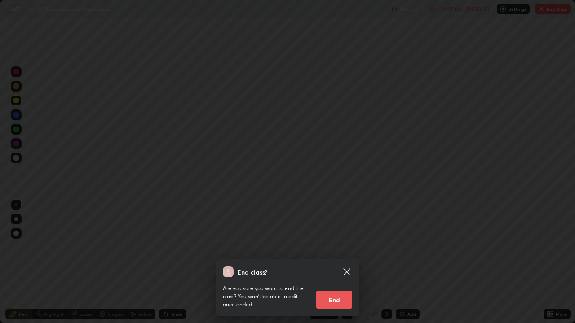
click at [335, 266] on button "End" at bounding box center [334, 300] width 36 height 18
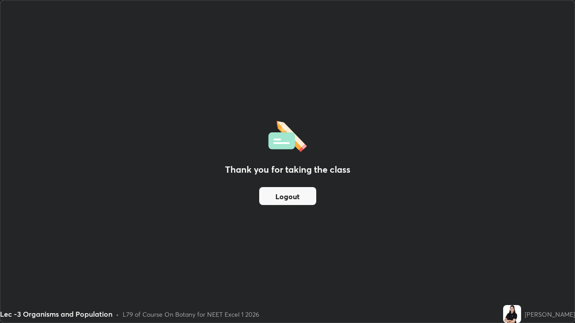
click at [288, 196] on button "Logout" at bounding box center [287, 196] width 57 height 18
click at [282, 194] on button "Logout" at bounding box center [287, 196] width 57 height 18
